Goal: Browse casually

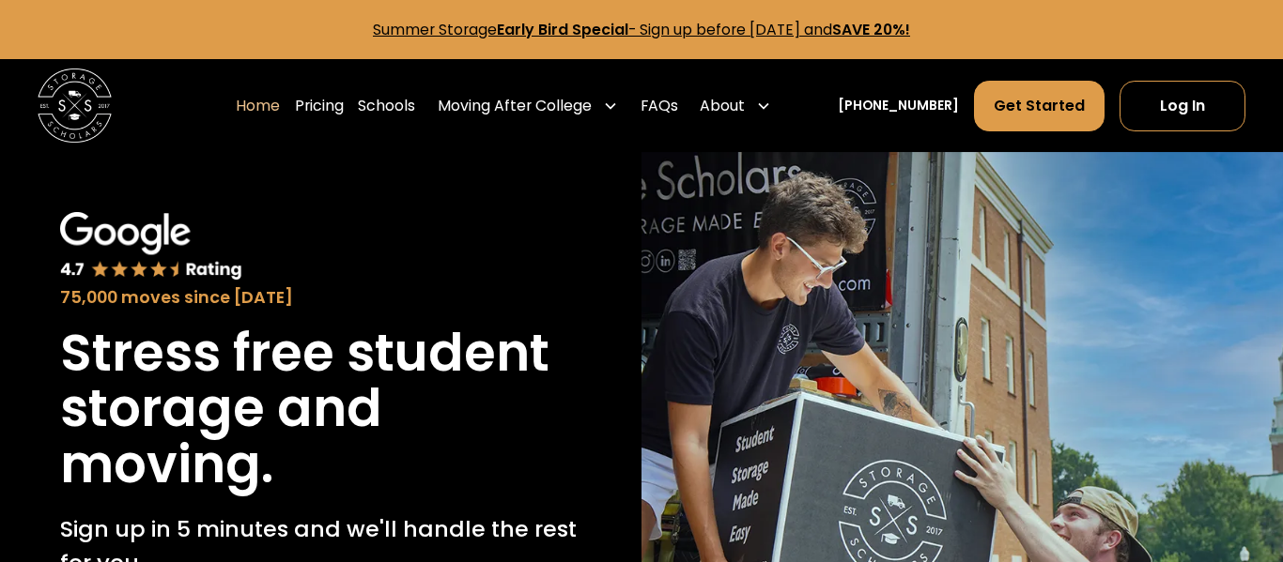
click at [59, 106] on img "home" at bounding box center [75, 106] width 74 height 74
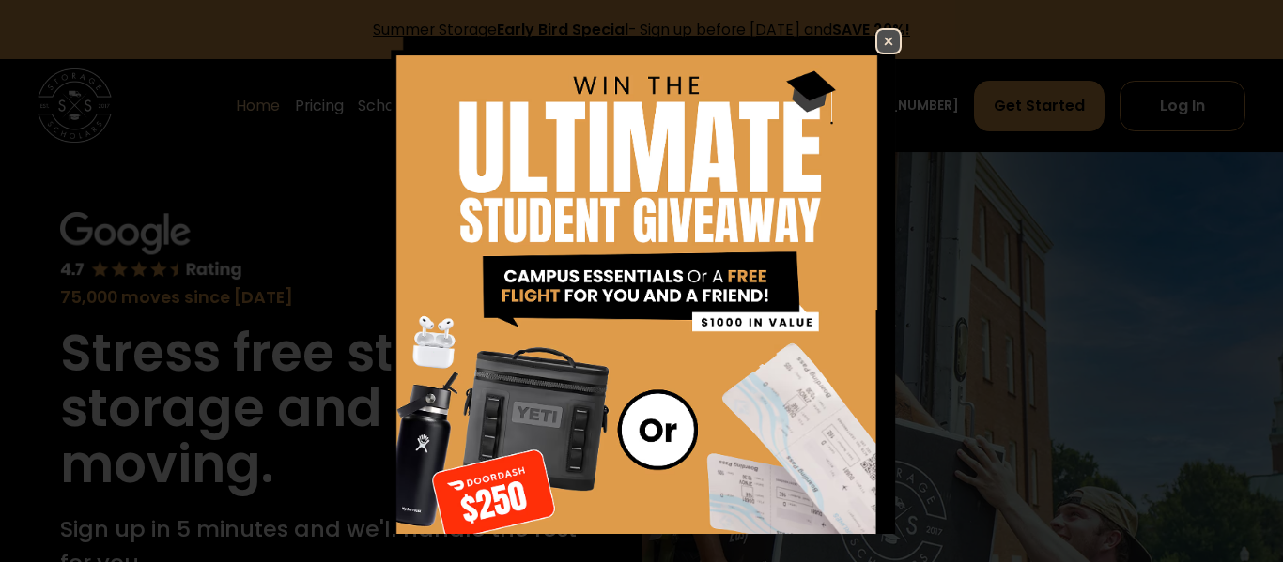
click at [888, 41] on img at bounding box center [888, 41] width 23 height 23
